Goal: Ask a question

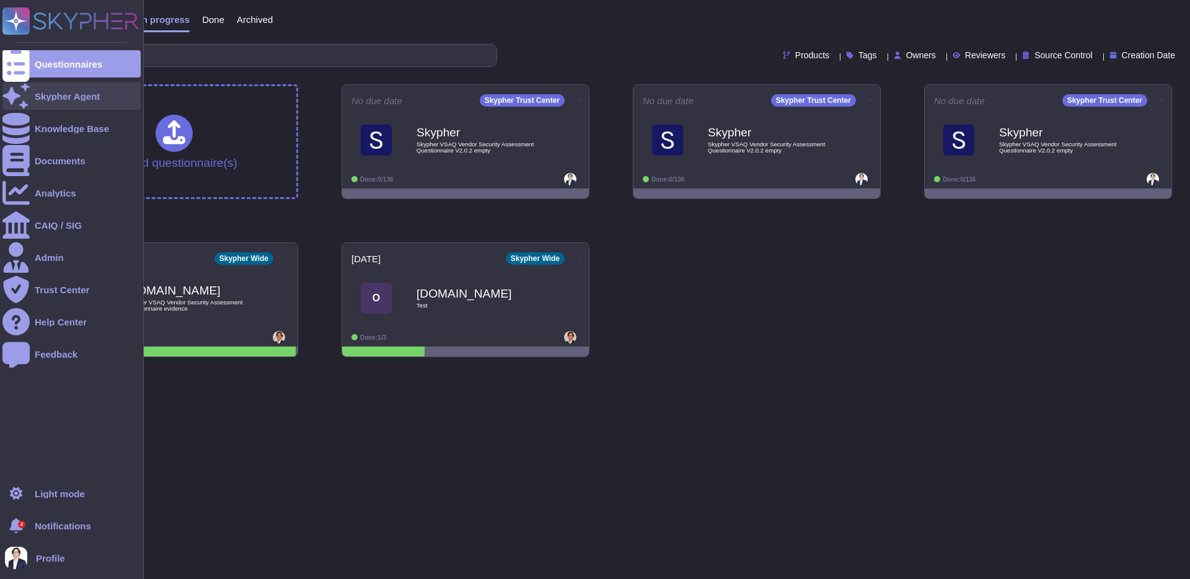
click at [17, 98] on icon at bounding box center [15, 96] width 27 height 24
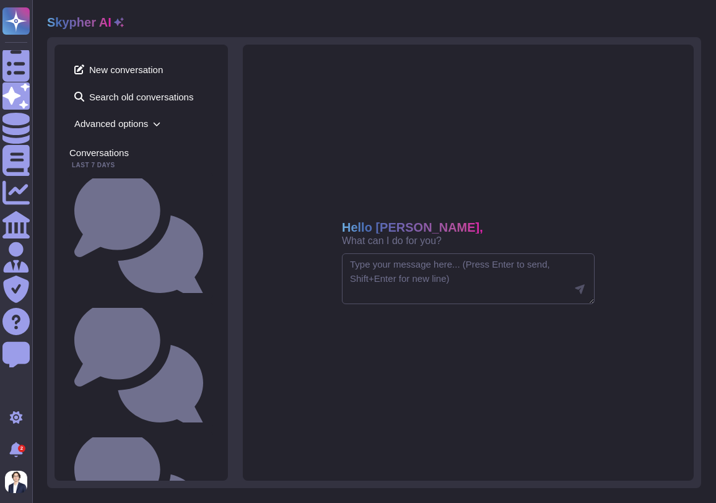
click at [714, 139] on div "Skypher AI New conversation Search old conversations Advanced options Conversat…" at bounding box center [374, 251] width 684 height 503
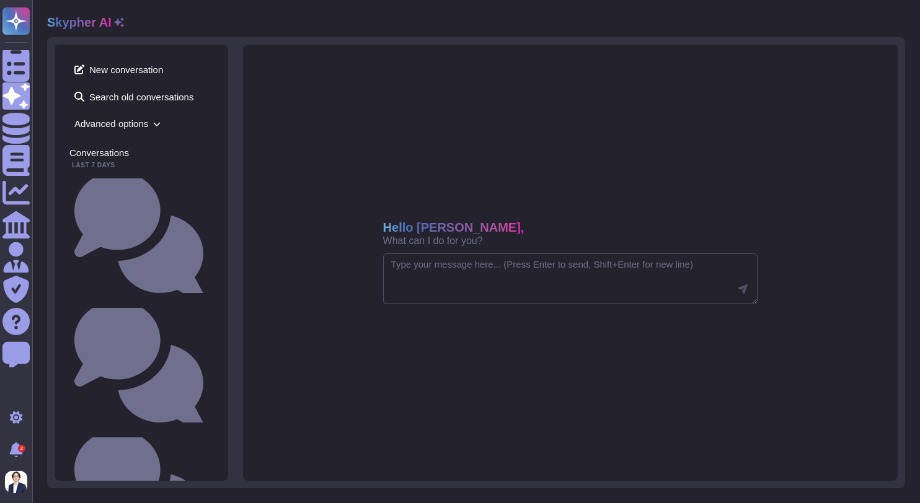
click at [842, 175] on div "Hello [PERSON_NAME], What can I do for you?" at bounding box center [570, 263] width 655 height 436
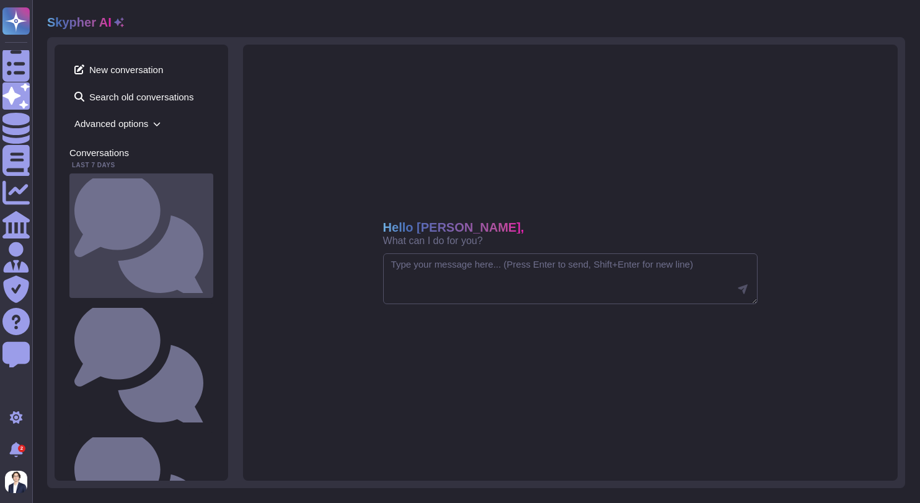
click at [141, 179] on div "Can you tell me about our privacy policy?" at bounding box center [141, 236] width 144 height 125
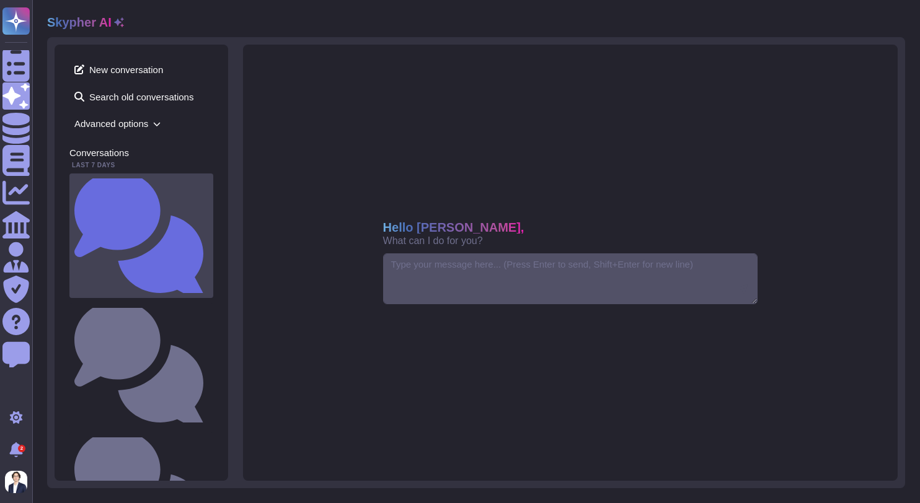
click at [208, 232] on small "Can you tell me about our privacy policy?" at bounding box center [208, 236] width 0 height 8
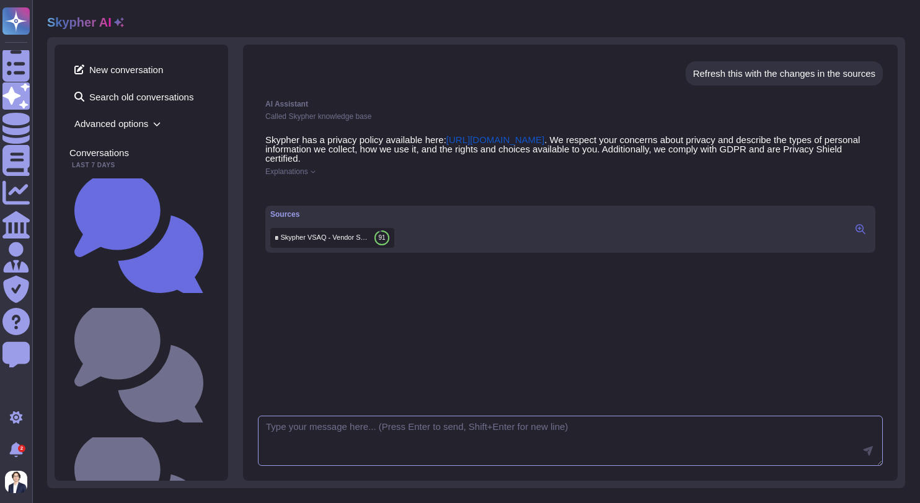
scroll to position [455, 0]
click at [862, 234] on button at bounding box center [860, 229] width 20 height 15
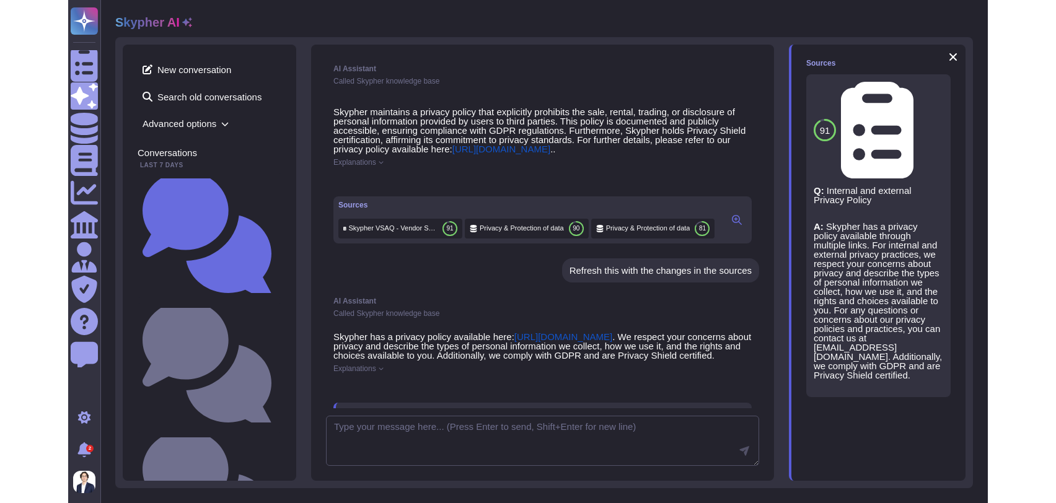
scroll to position [252, 0]
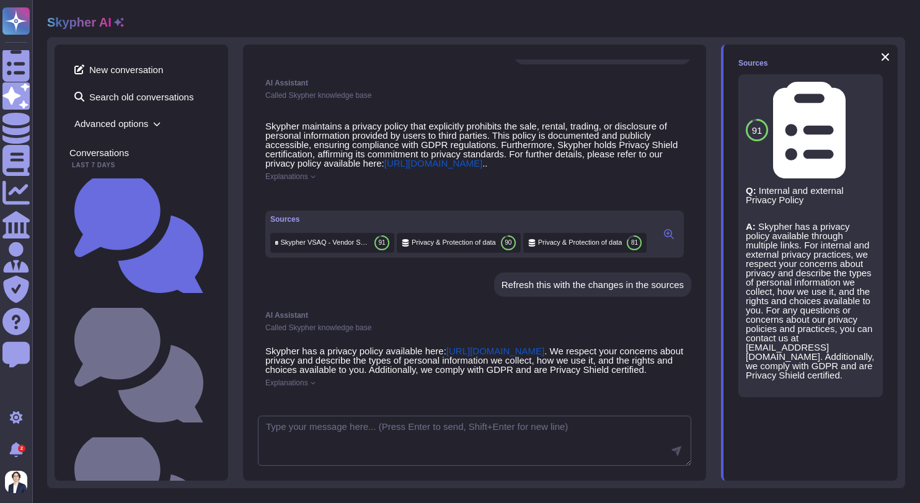
click at [452, 253] on div "Privacy & Protection of data 90" at bounding box center [459, 243] width 124 height 20
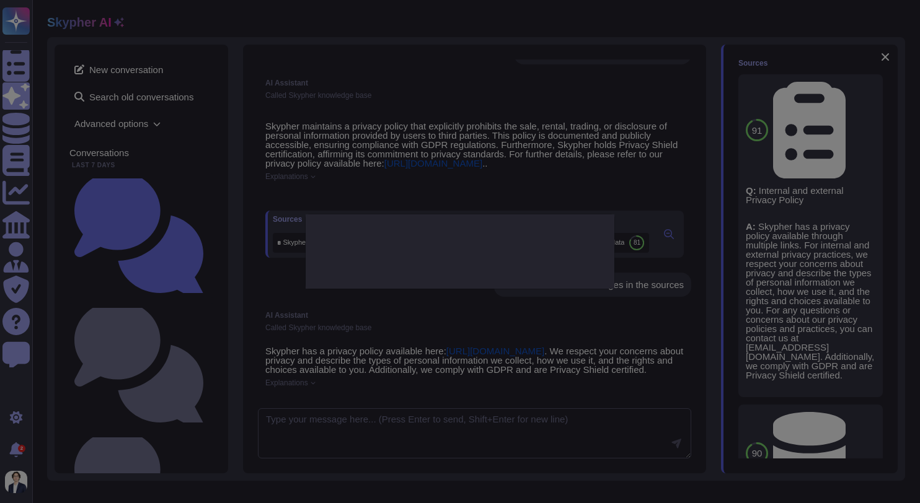
type textarea "Do you have a documented and published privacy policy that strictly prohibits t…"
type textarea "Skypher has a privacy policy available here: [URL][DOMAIN_NAME]"
click at [462, 258] on div at bounding box center [460, 258] width 62 height 62
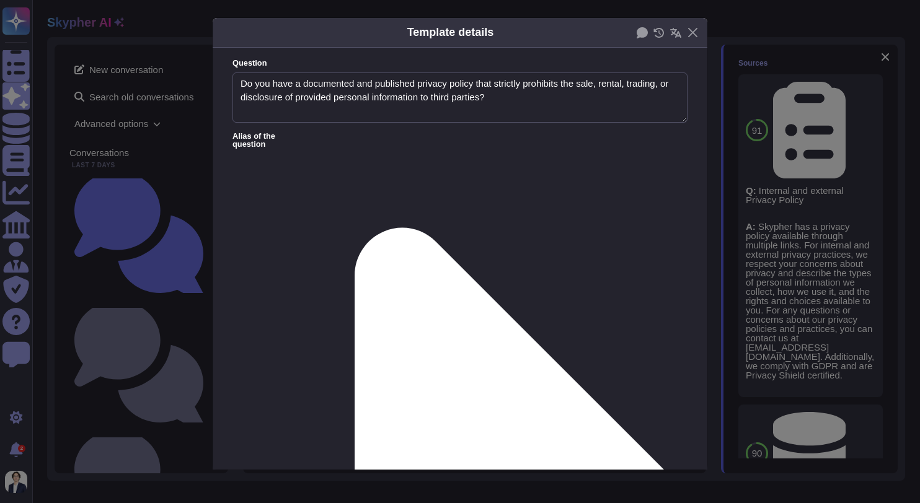
type textarea "Do you have a documented and published privacy policy that strictly prohibits t…"
type textarea "Skypher has a privacy policy available here: [URL][DOMAIN_NAME]"
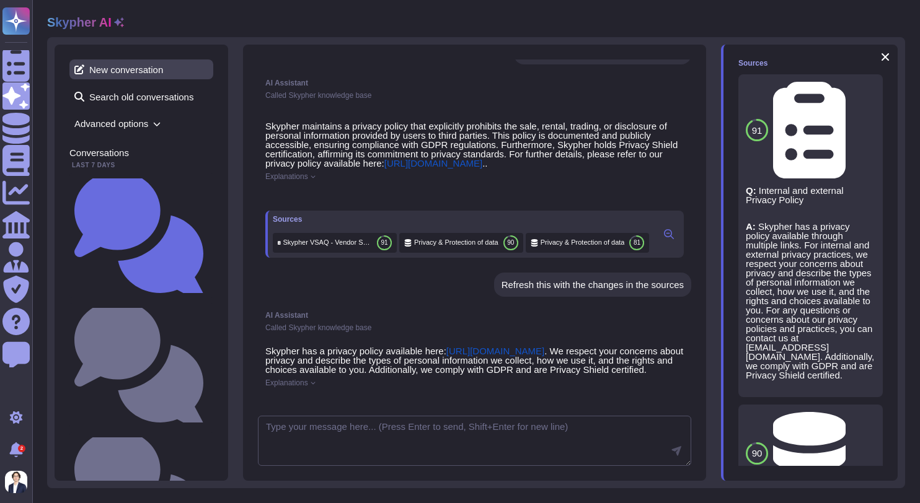
click at [140, 73] on span "New conversation" at bounding box center [141, 70] width 144 height 20
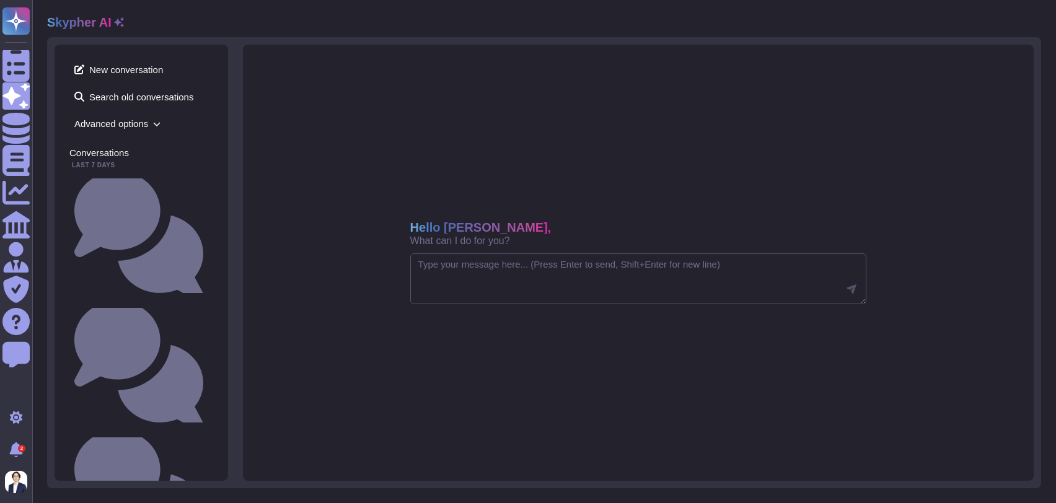
click at [287, 275] on div "Hello [PERSON_NAME], What can I do for you?" at bounding box center [638, 263] width 791 height 436
click at [430, 276] on textarea at bounding box center [638, 278] width 457 height 51
paste textarea "Do you share your business continuity and redundancy plans with your customers?"
type textarea "Do you share your business continuity and redundancy plans with your customers?"
click at [568, 351] on div "Hello [PERSON_NAME], What can I do for you? Do you share your business continui…" at bounding box center [638, 263] width 791 height 436
